Goal: Navigation & Orientation: Find specific page/section

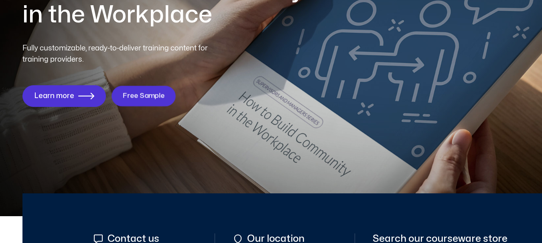
scroll to position [136, 0]
click at [146, 97] on span "Free Sample" at bounding box center [144, 96] width 42 height 8
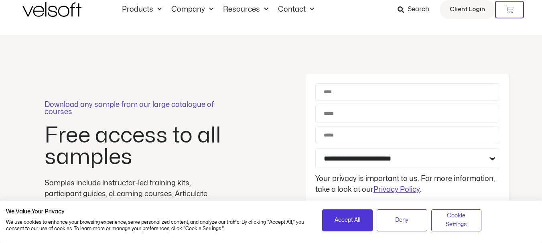
scroll to position [229, 0]
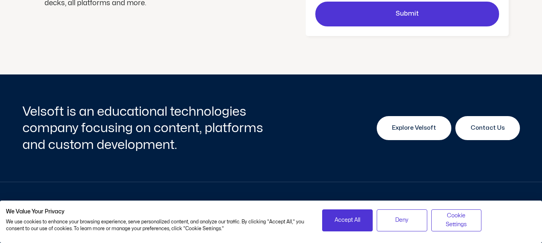
click at [408, 125] on span "Explore Velsoft" at bounding box center [414, 128] width 44 height 10
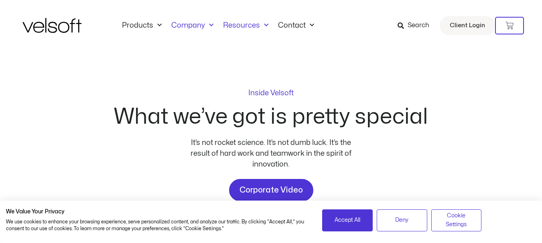
click at [263, 27] on span "Menu" at bounding box center [264, 25] width 8 height 13
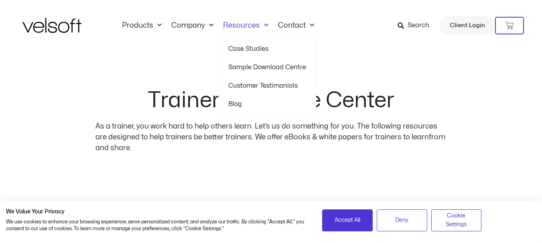
click at [265, 25] on span "Menu" at bounding box center [264, 25] width 8 height 13
click at [250, 48] on link "Case Studies" at bounding box center [267, 49] width 78 height 18
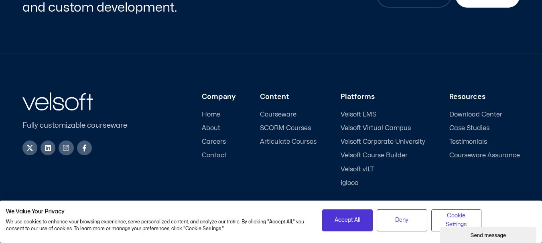
scroll to position [1179, 0]
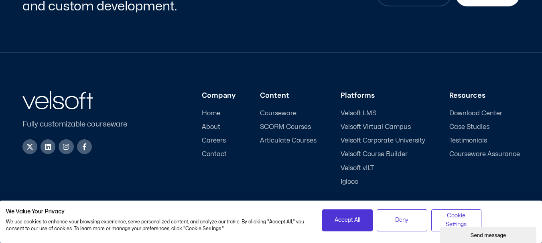
click at [275, 113] on span "Courseware" at bounding box center [278, 114] width 36 height 8
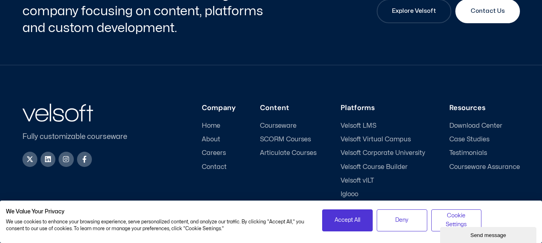
scroll to position [3775, 0]
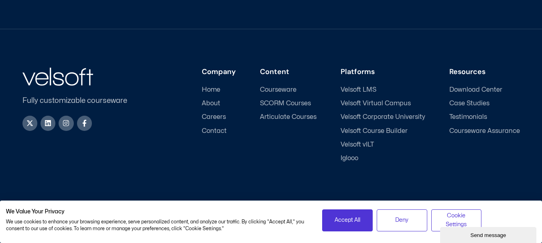
click at [211, 103] on span "About" at bounding box center [211, 104] width 18 height 8
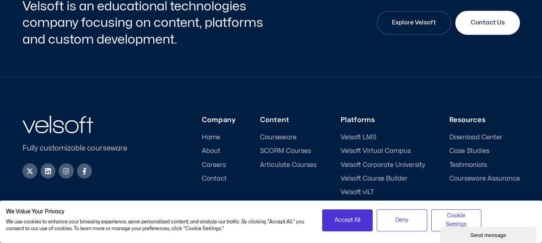
scroll to position [2720, 0]
